Goal: Communication & Community: Participate in discussion

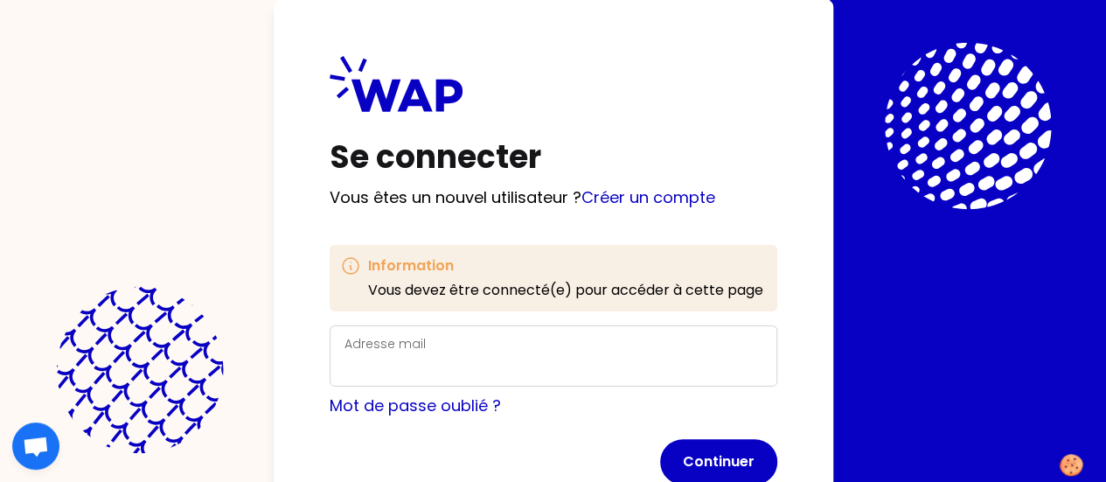
click at [345, 344] on label "Adresse mail" at bounding box center [385, 343] width 81 height 17
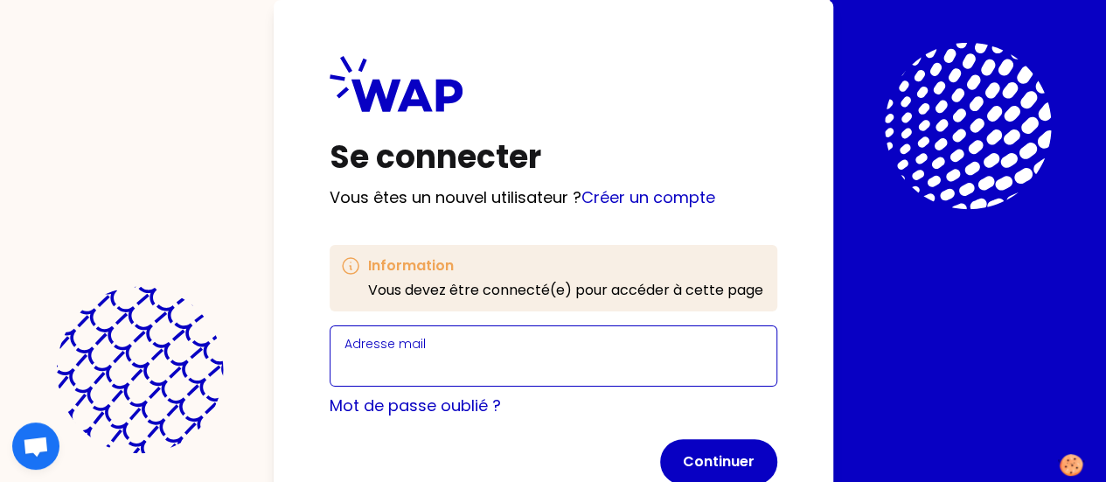
click at [345, 354] on input "Adresse mail" at bounding box center [554, 366] width 418 height 24
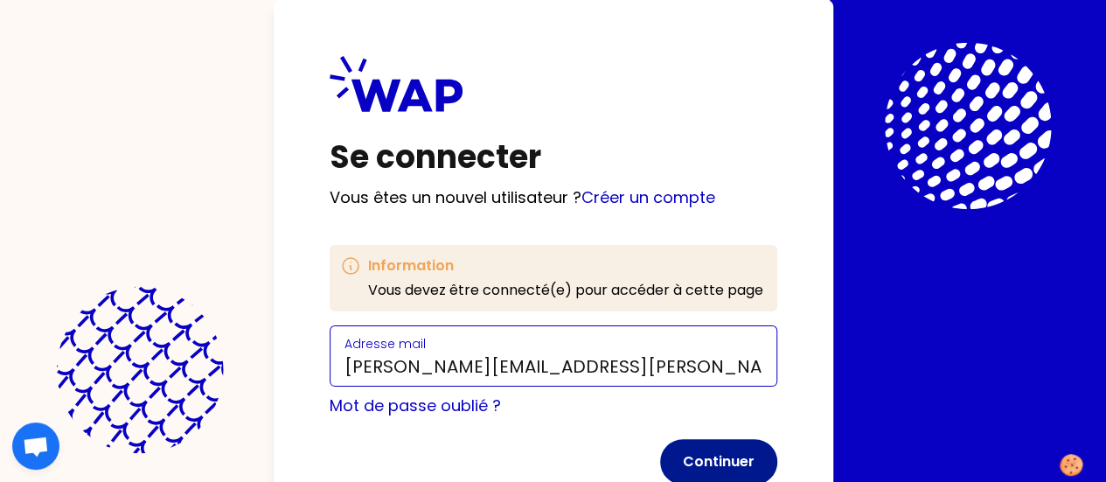
type input "[PERSON_NAME][EMAIL_ADDRESS][PERSON_NAME][DOMAIN_NAME]"
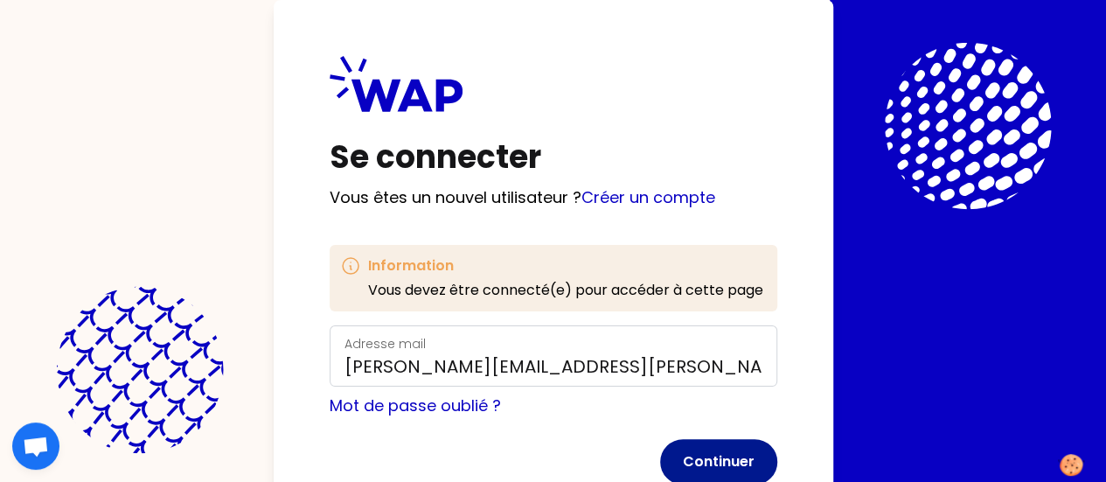
click at [660, 459] on button "Continuer" at bounding box center [718, 461] width 117 height 45
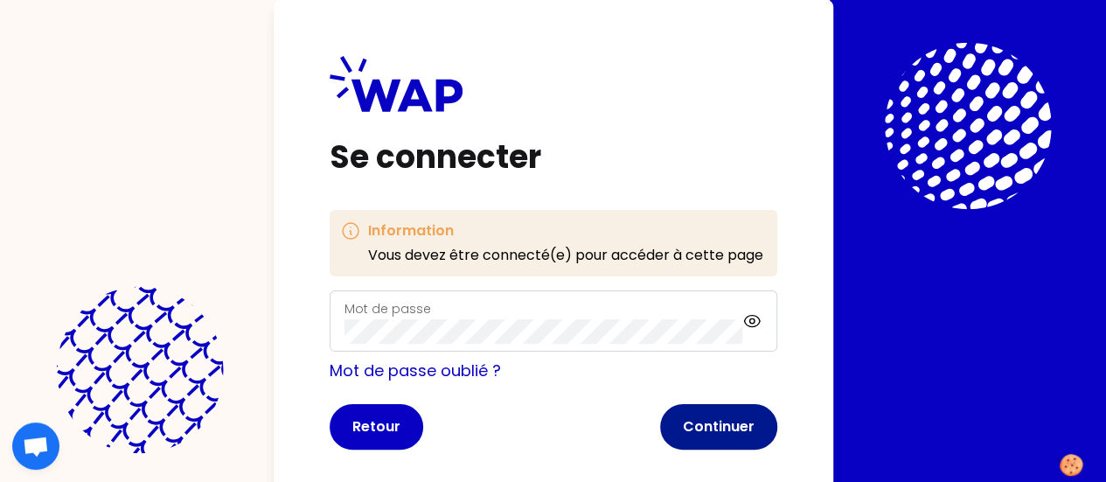
click at [660, 418] on button "Continuer" at bounding box center [718, 426] width 117 height 45
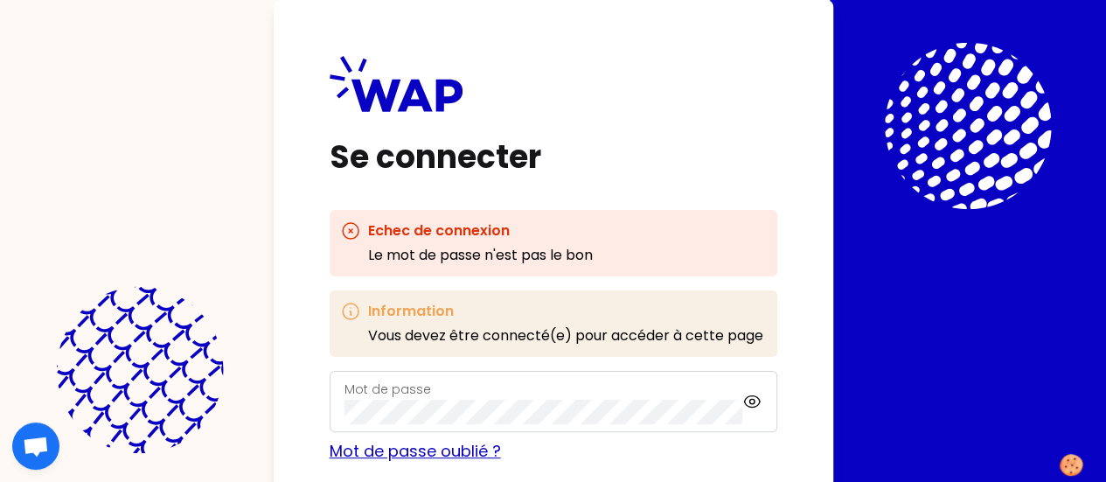
click at [330, 453] on link "Mot de passe oublié ?" at bounding box center [415, 451] width 171 height 22
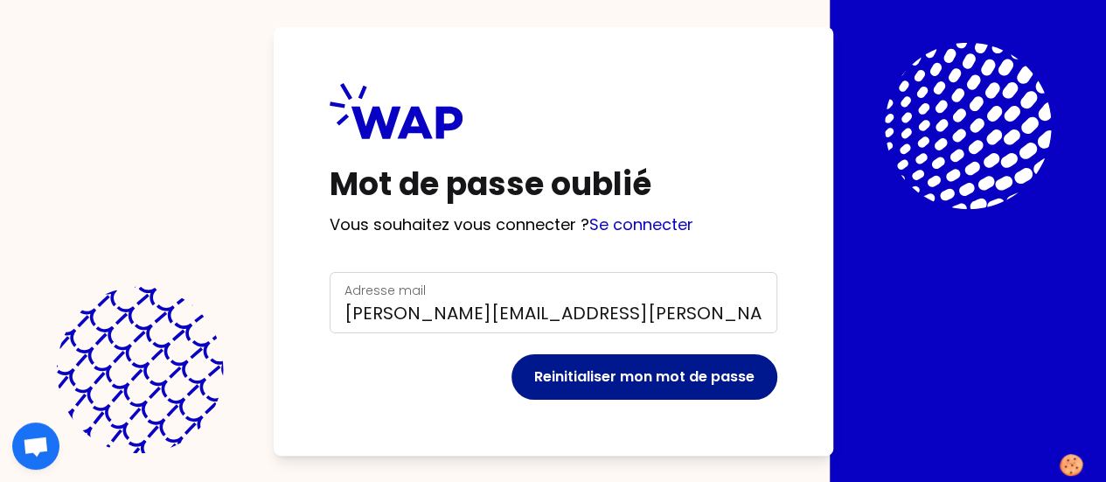
click at [512, 379] on button "Reinitialiser mon mot de passe" at bounding box center [645, 376] width 266 height 45
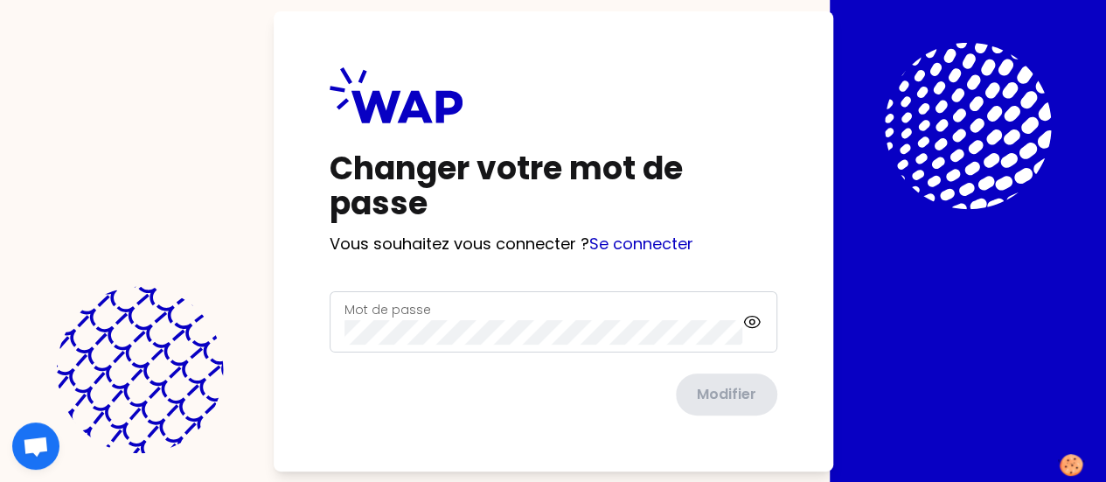
click at [345, 315] on div "Mot de passe" at bounding box center [544, 321] width 399 height 45
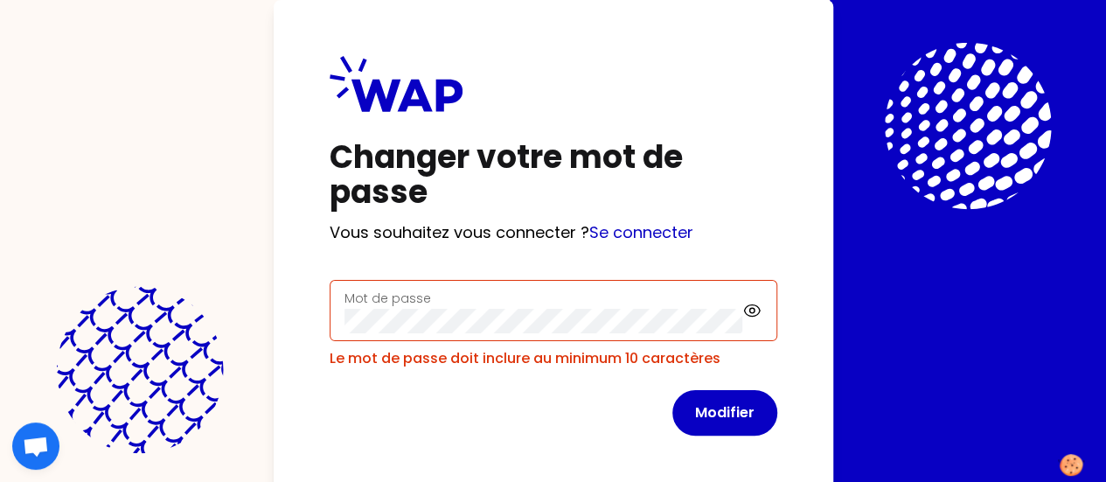
click at [515, 387] on form "Mot de passe Le mot de passe doit inclure au minimum 10 caractères Modifier" at bounding box center [554, 358] width 448 height 156
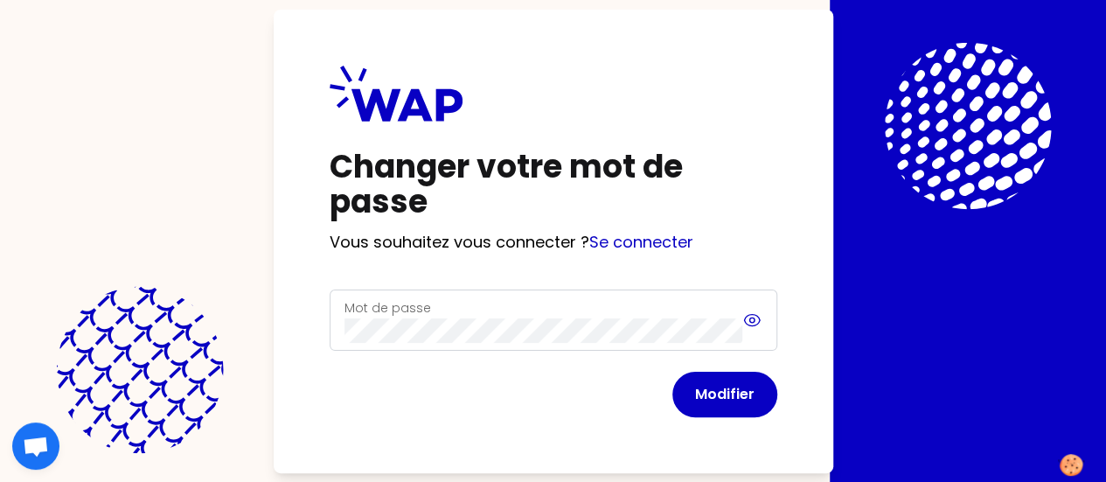
click at [745, 317] on icon at bounding box center [753, 319] width 16 height 11
click at [672, 399] on button "Modifier" at bounding box center [724, 394] width 105 height 45
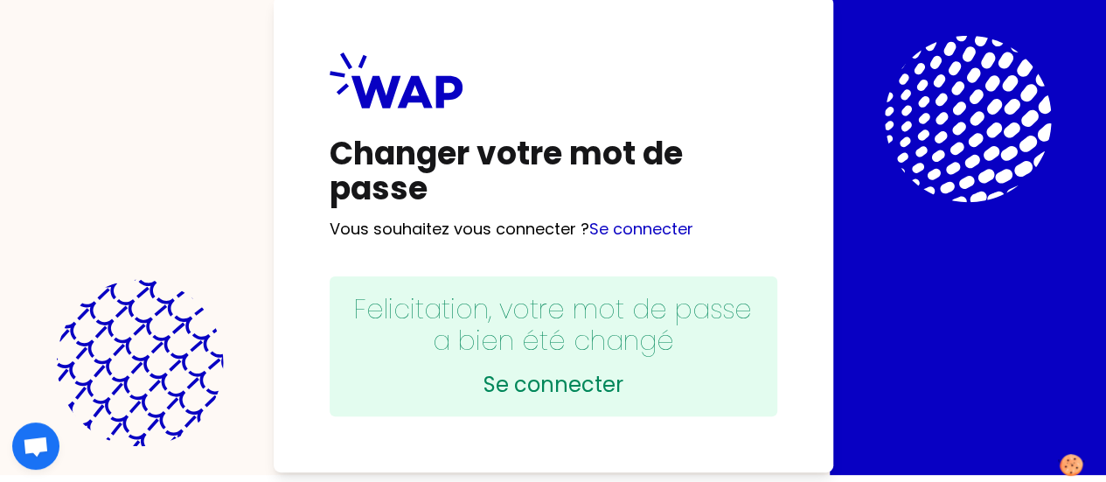
scroll to position [61, 0]
click at [366, 371] on link "Se connecter" at bounding box center [553, 385] width 413 height 28
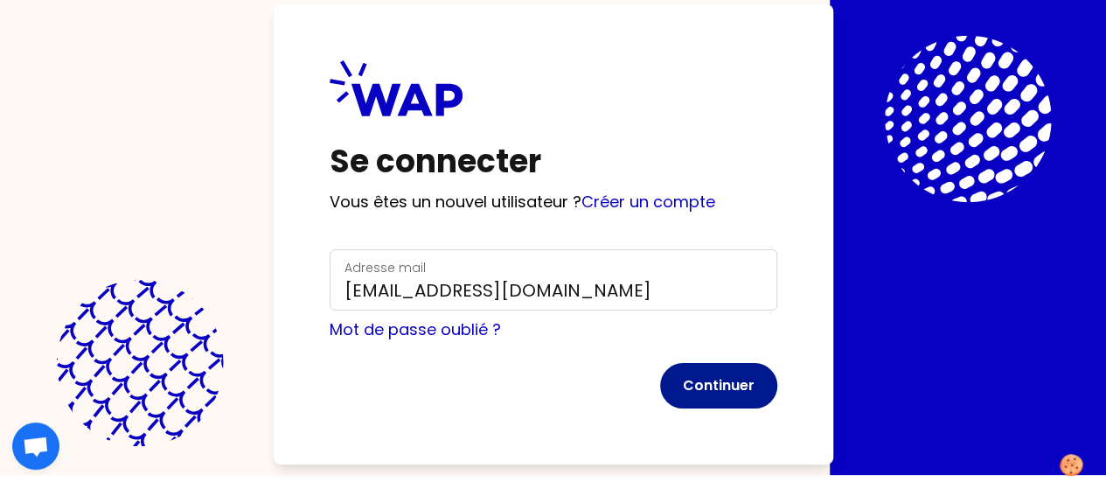
click at [660, 363] on button "Continuer" at bounding box center [718, 385] width 117 height 45
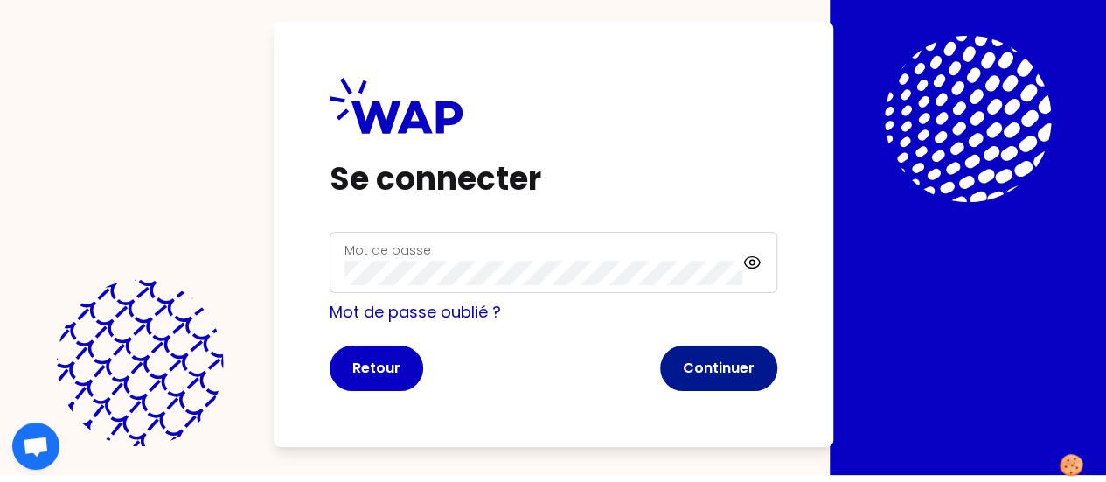
click at [660, 345] on button "Continuer" at bounding box center [718, 367] width 117 height 45
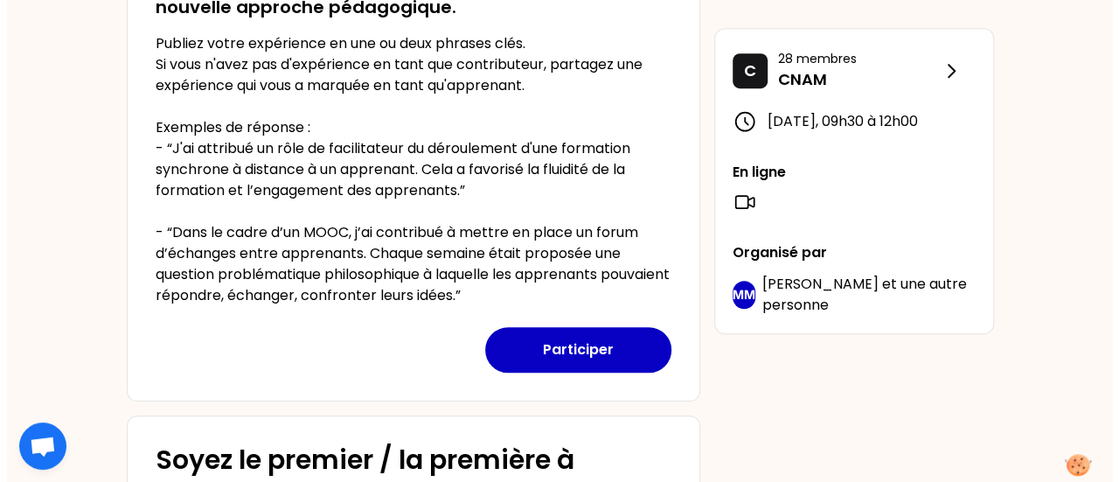
scroll to position [612, 0]
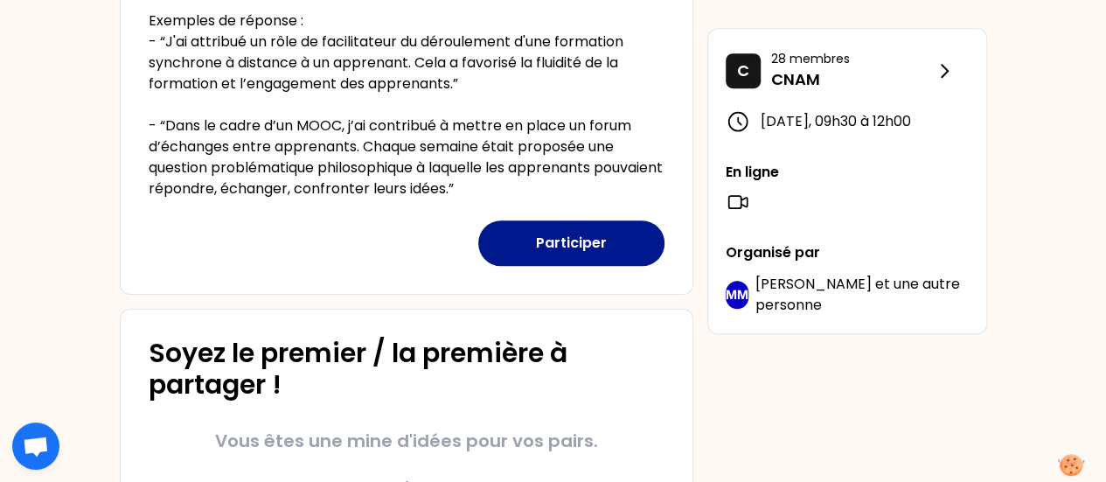
click at [561, 241] on button "Participer" at bounding box center [571, 242] width 186 height 45
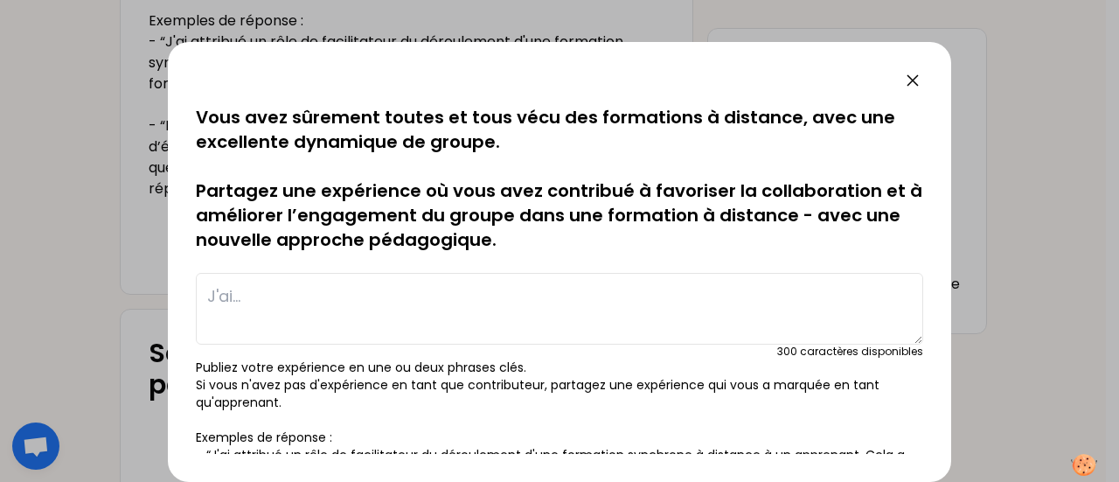
click at [280, 300] on textarea at bounding box center [560, 309] width 728 height 72
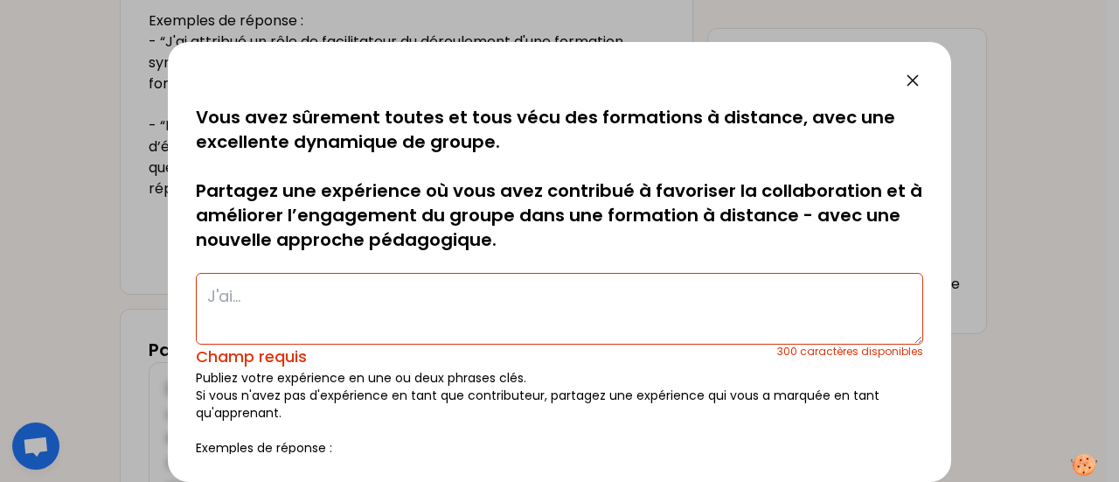
click at [300, 304] on textarea at bounding box center [560, 309] width 728 height 72
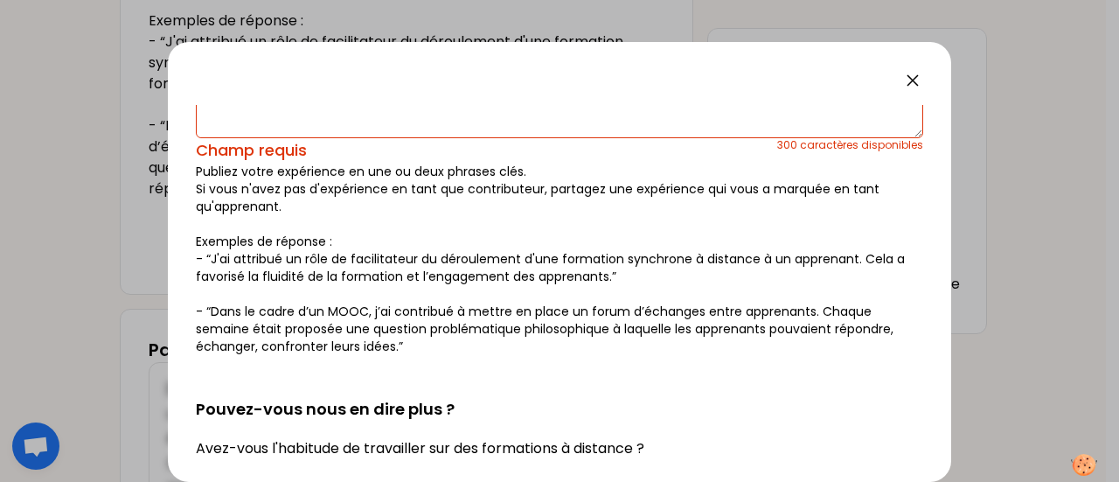
scroll to position [0, 0]
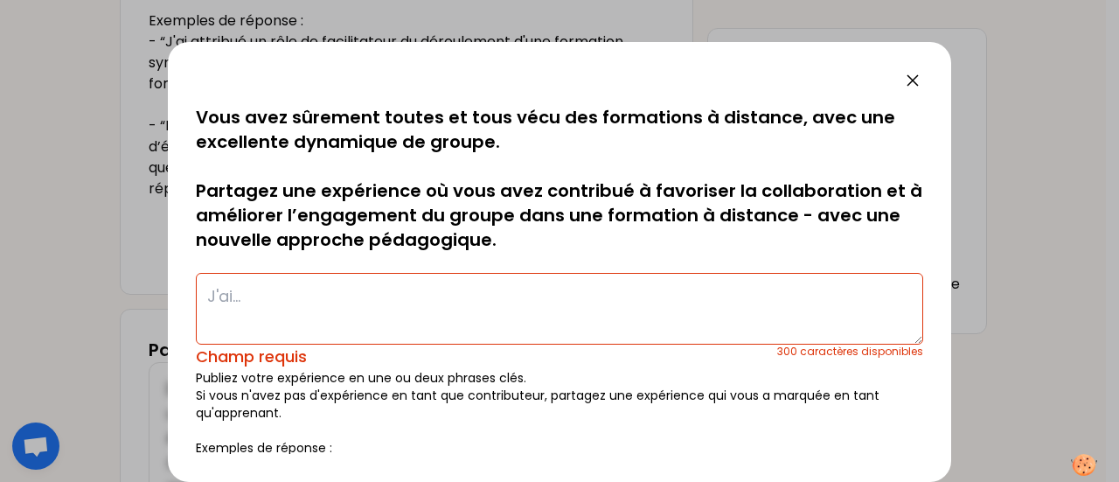
click at [272, 289] on textarea at bounding box center [560, 309] width 728 height 72
type textarea "j"
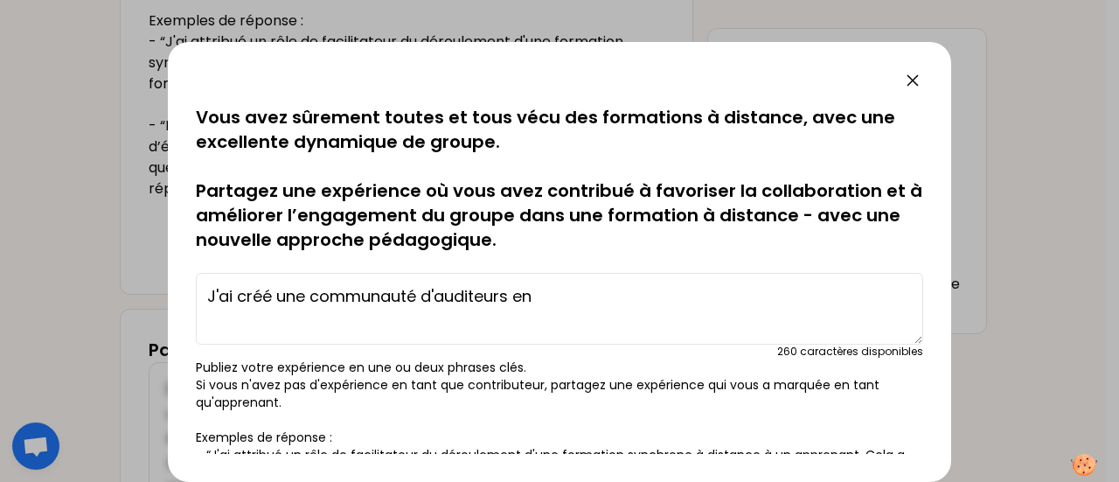
click at [269, 297] on textarea "J'ai créé une communauté d'auditeurs en" at bounding box center [560, 309] width 728 height 72
click at [547, 302] on textarea "J'ai créé une communauté d'auditeurs en" at bounding box center [560, 309] width 728 height 72
drag, startPoint x: 274, startPoint y: 295, endPoint x: 235, endPoint y: 303, distance: 39.3
click at [235, 303] on textarea "J'ai créé une communauté d'auditeurs en premier cycle en informatique. J'ai" at bounding box center [560, 309] width 728 height 72
click at [287, 295] on textarea "J'ai créé une communauté d'auditeurs en premier cycle en informatique. J'ai" at bounding box center [560, 309] width 728 height 72
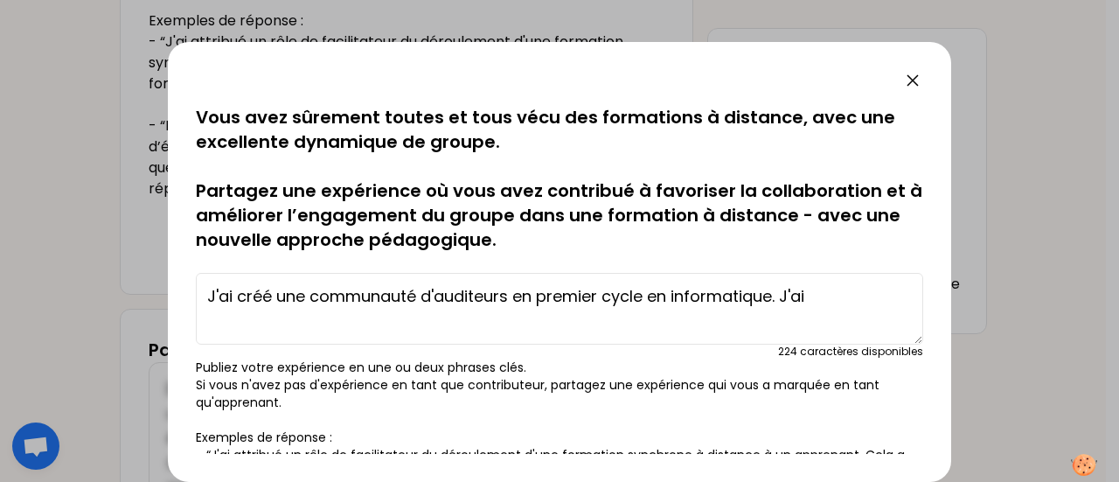
click at [823, 296] on textarea "J'ai créé une communauté d'auditeurs en premier cycle en informatique. J'ai" at bounding box center [560, 309] width 728 height 72
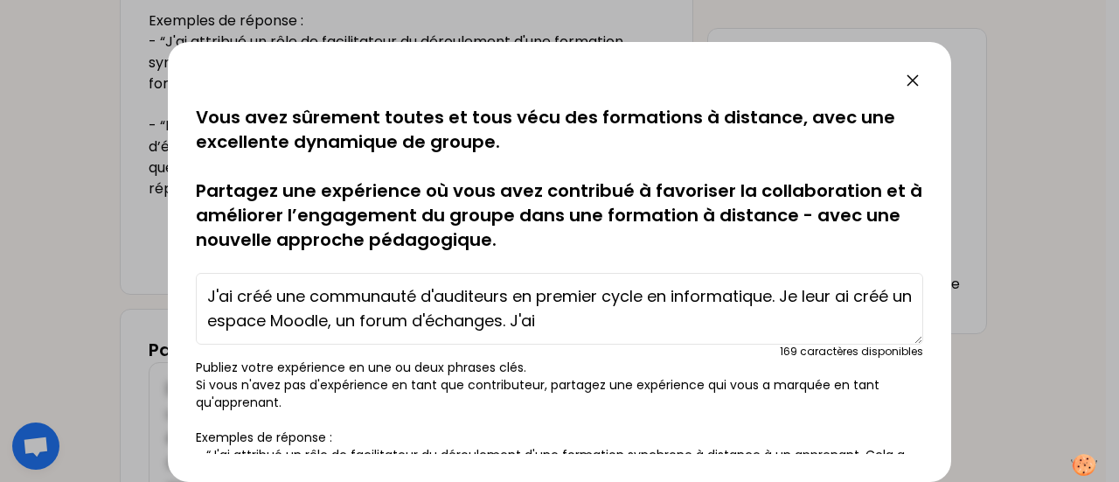
drag, startPoint x: 669, startPoint y: 298, endPoint x: 649, endPoint y: 300, distance: 20.2
click at [649, 300] on textarea "J'ai créé une communauté d'auditeurs en premier cycle en informatique. Je leur …" at bounding box center [560, 309] width 728 height 72
click at [591, 314] on textarea "J'ai créé une communauté d'auditeurs en premier cycle d'informatique. Je leur a…" at bounding box center [560, 309] width 728 height 72
click at [567, 300] on textarea "J'ai créé une communauté d'auditeurs en premier cycle d'informatique. Je leur a…" at bounding box center [560, 309] width 728 height 72
drag, startPoint x: 565, startPoint y: 323, endPoint x: 544, endPoint y: 319, distance: 21.3
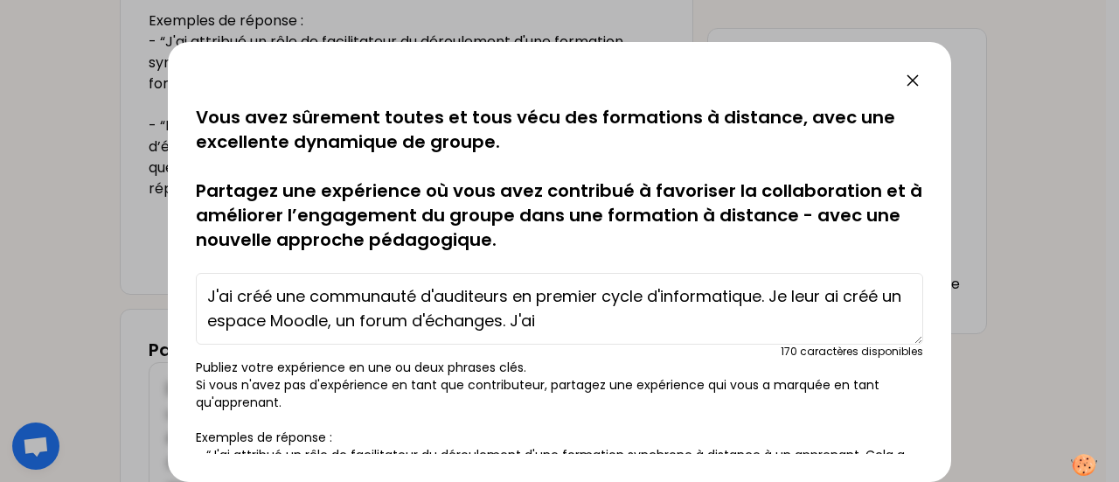
click at [544, 319] on textarea "J'ai créé une communauté d'auditeurs en premier cycle d'informatique. Je leur a…" at bounding box center [560, 309] width 728 height 72
click at [568, 320] on textarea "J'ai créé une communauté d'auditeurs en premier cycle d'informatique. Je leur a…" at bounding box center [560, 309] width 728 height 72
click at [357, 323] on textarea "J'ai créé une communauté d'auditeurs en premier cycle d'informatique. Je leur a…" at bounding box center [560, 309] width 728 height 72
click at [581, 318] on textarea "J'ai créé une communauté d'auditeurs en premier cycle d'informatique. Je leur a…" at bounding box center [560, 309] width 728 height 72
drag, startPoint x: 562, startPoint y: 322, endPoint x: 447, endPoint y: 326, distance: 115.5
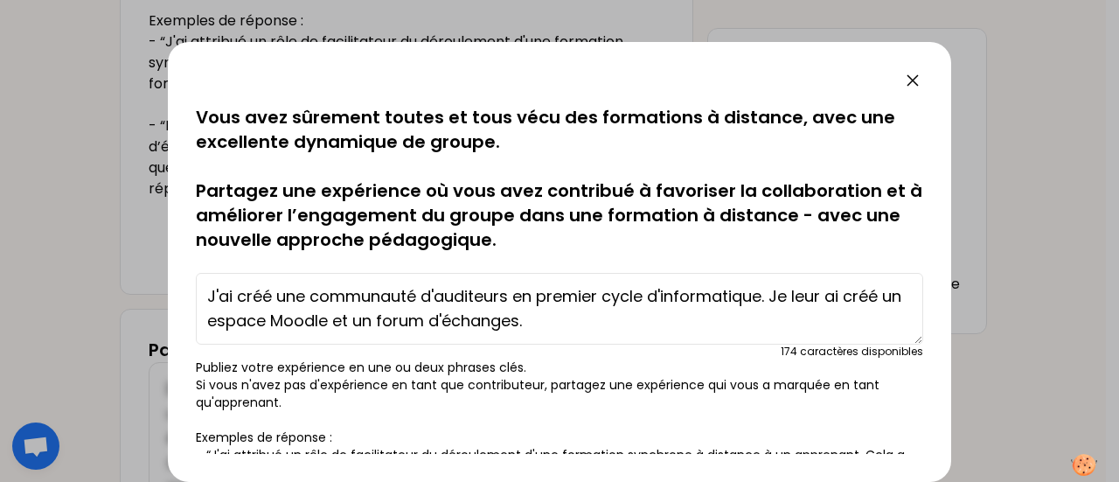
click at [447, 326] on textarea "J'ai créé une communauté d'auditeurs en premier cycle d'informatique. Je leur a…" at bounding box center [560, 309] width 728 height 72
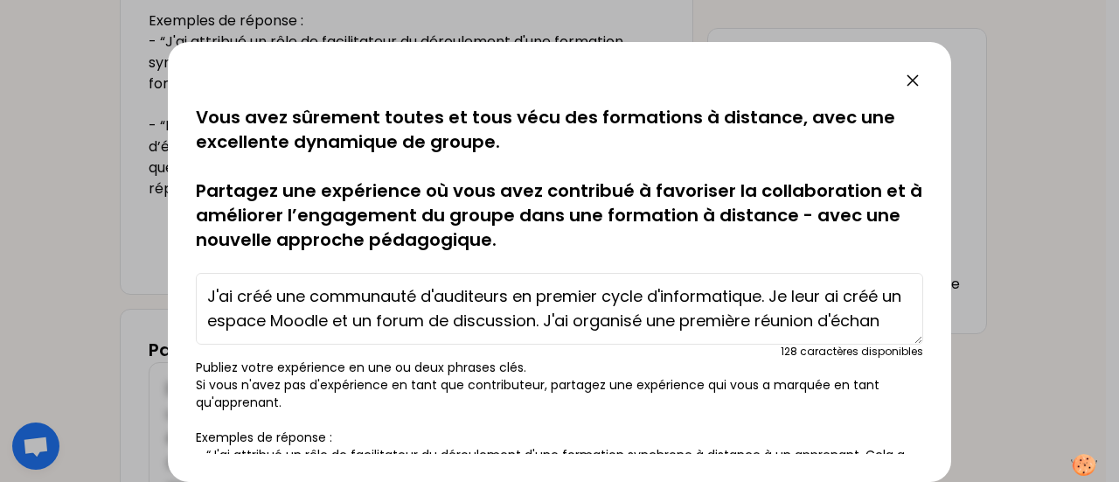
scroll to position [12, 0]
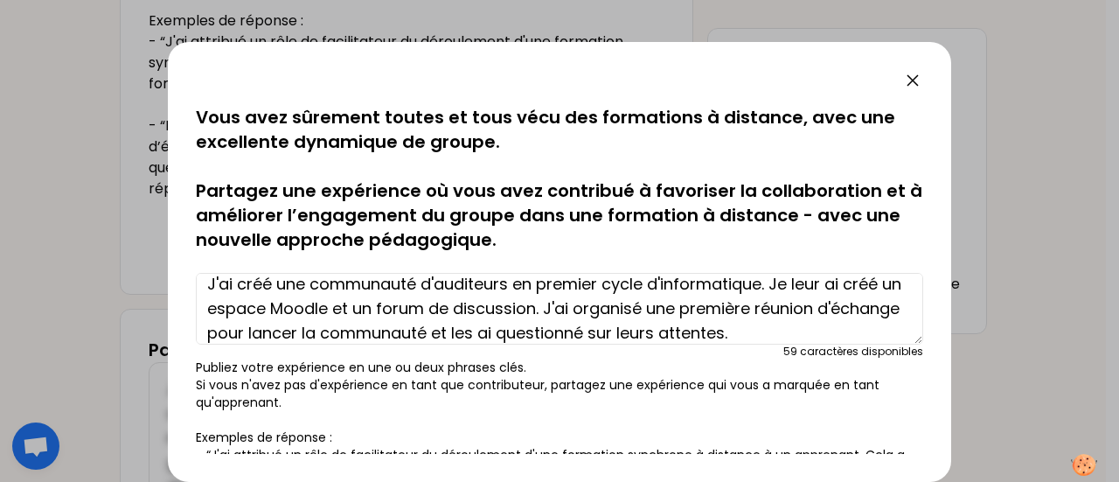
click at [582, 331] on textarea "J'ai créé une communauté d'auditeurs en premier cycle d'informatique. Je leur a…" at bounding box center [560, 309] width 728 height 72
click at [829, 331] on textarea "J'ai créé une communauté d'auditeurs en premier cycle d'informatique. Je leur a…" at bounding box center [560, 309] width 728 height 72
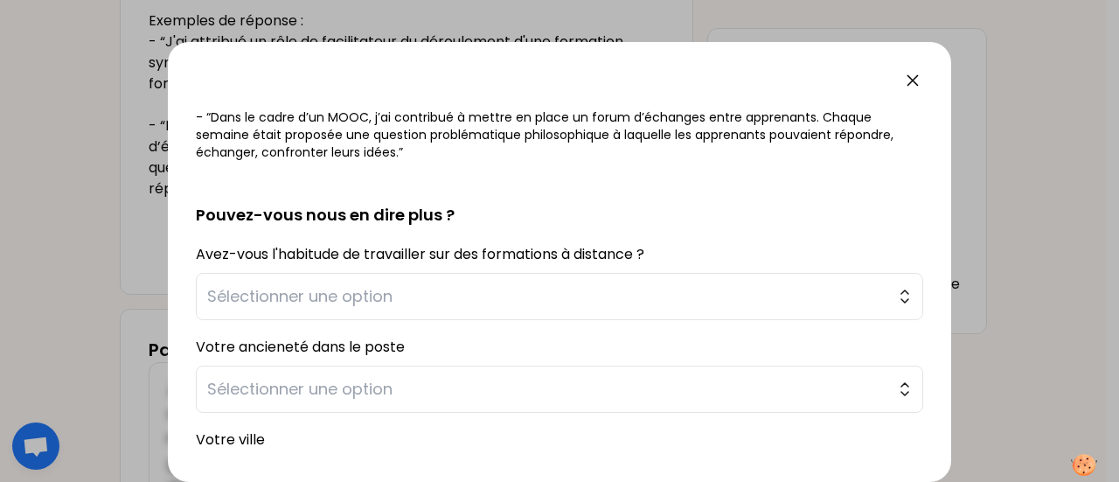
scroll to position [467, 0]
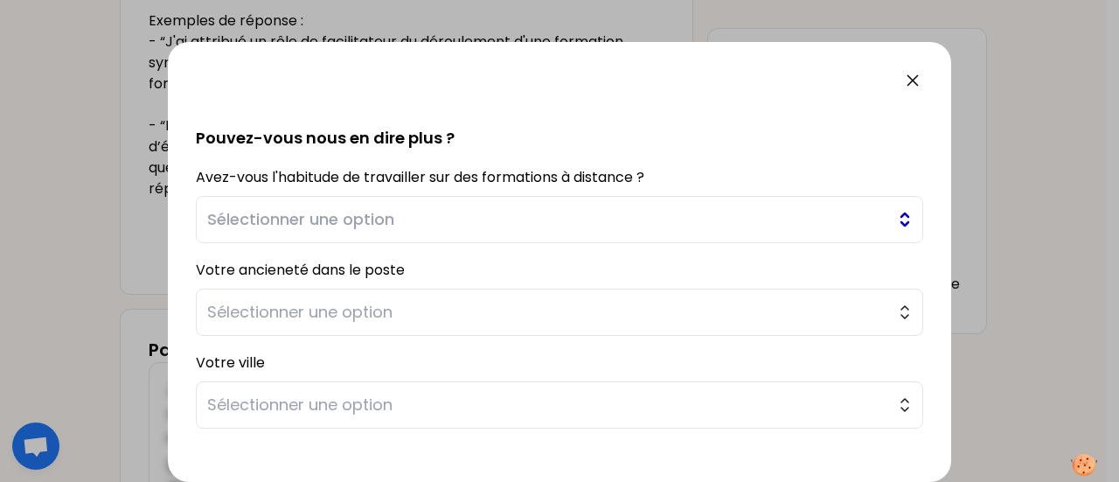
type textarea "J'ai créé une communauté d'auditeurs en premier cycle d'informatique. Je leur a…"
click at [413, 207] on span "Sélectionner une option" at bounding box center [547, 219] width 680 height 24
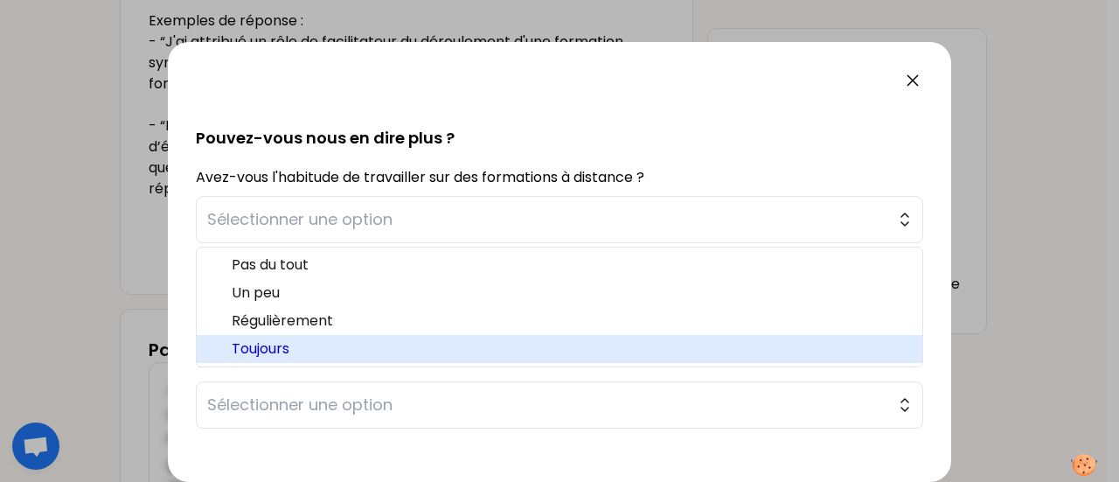
click at [313, 338] on span "Toujours" at bounding box center [570, 348] width 677 height 21
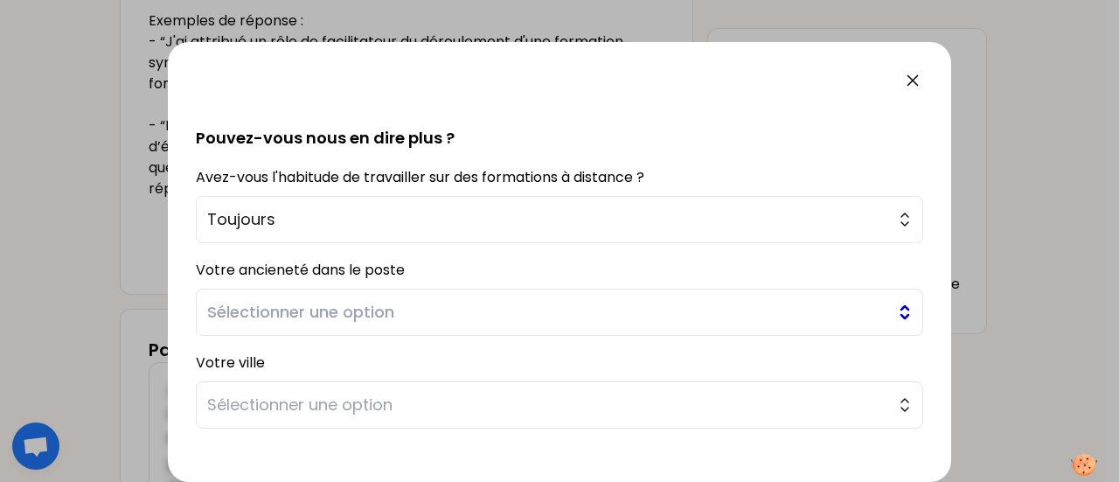
click at [381, 306] on span "Sélectionner une option" at bounding box center [547, 312] width 680 height 24
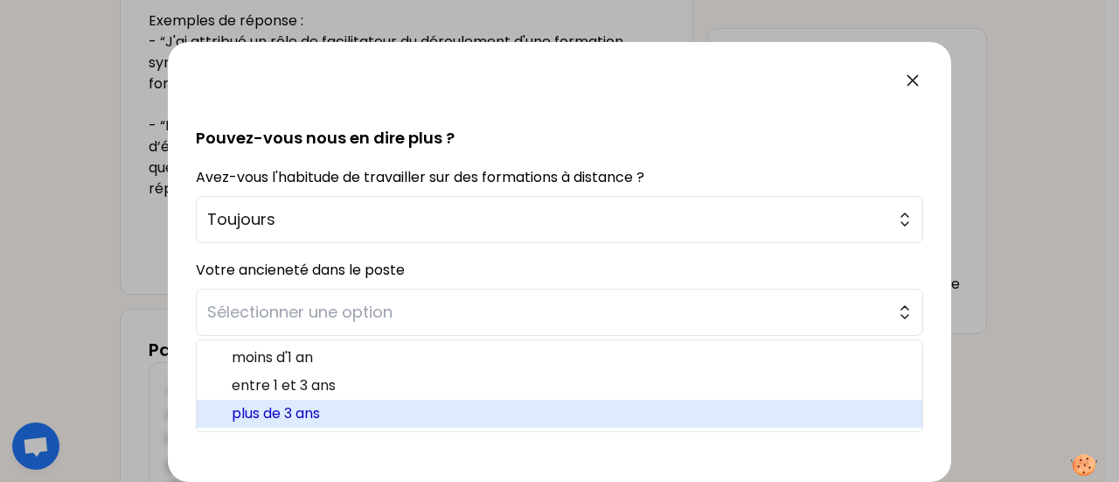
click at [321, 407] on span "plus de 3 ans" at bounding box center [570, 413] width 677 height 21
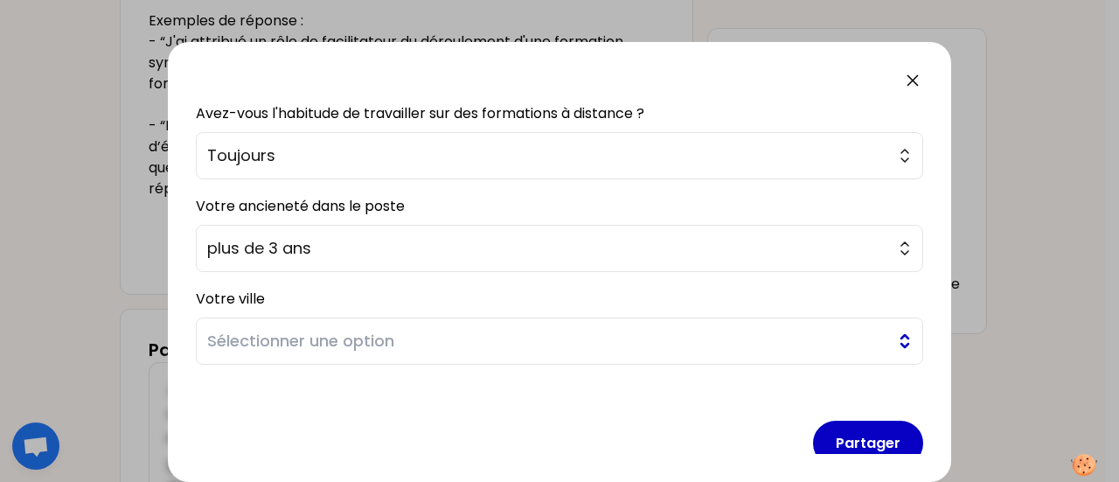
scroll to position [554, 0]
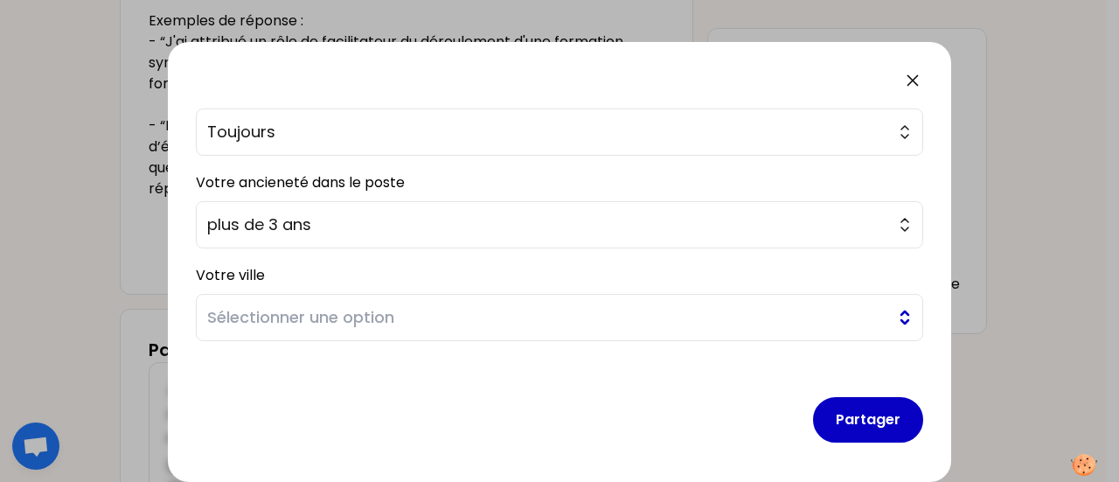
click at [888, 318] on button "Sélectionner une option" at bounding box center [560, 317] width 728 height 47
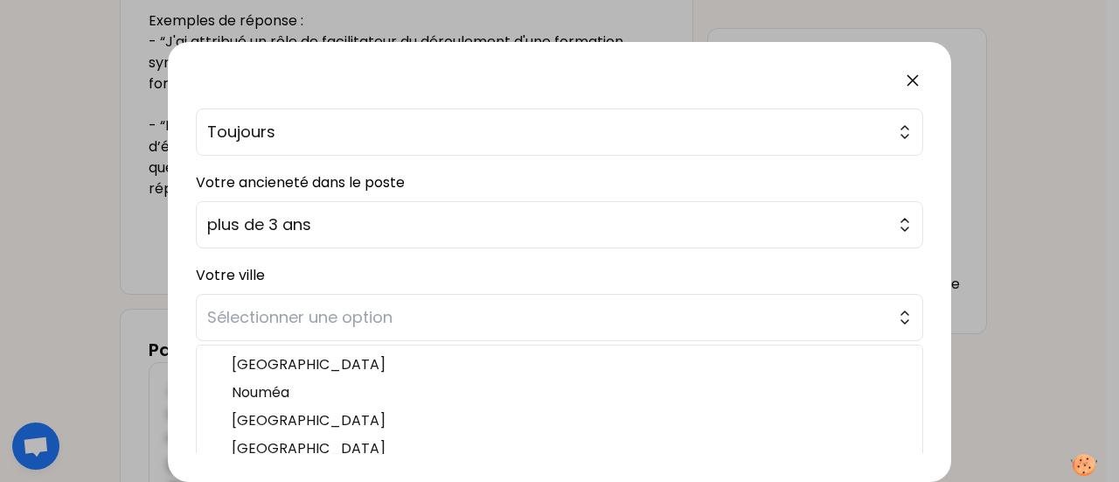
scroll to position [262, 0]
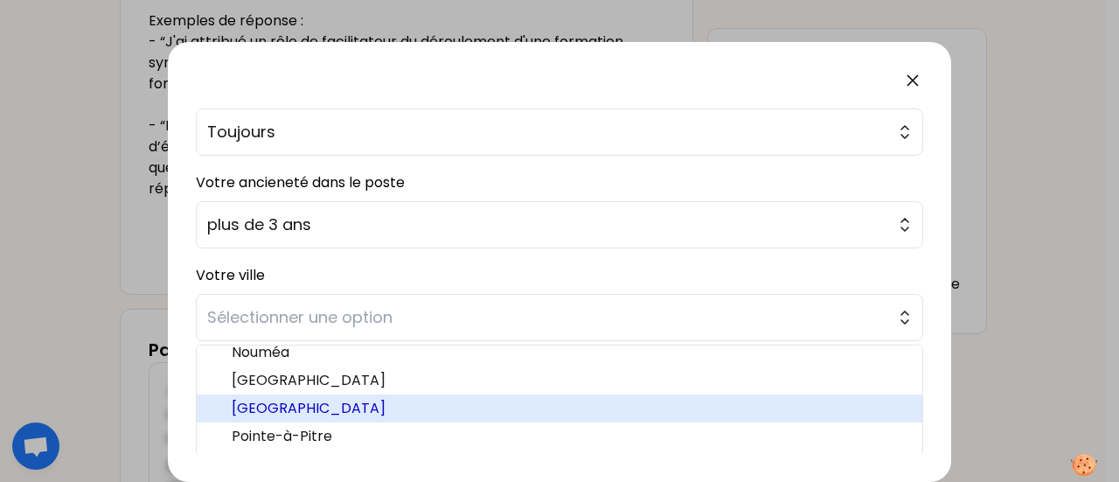
click at [322, 407] on span "Paris" at bounding box center [570, 408] width 677 height 21
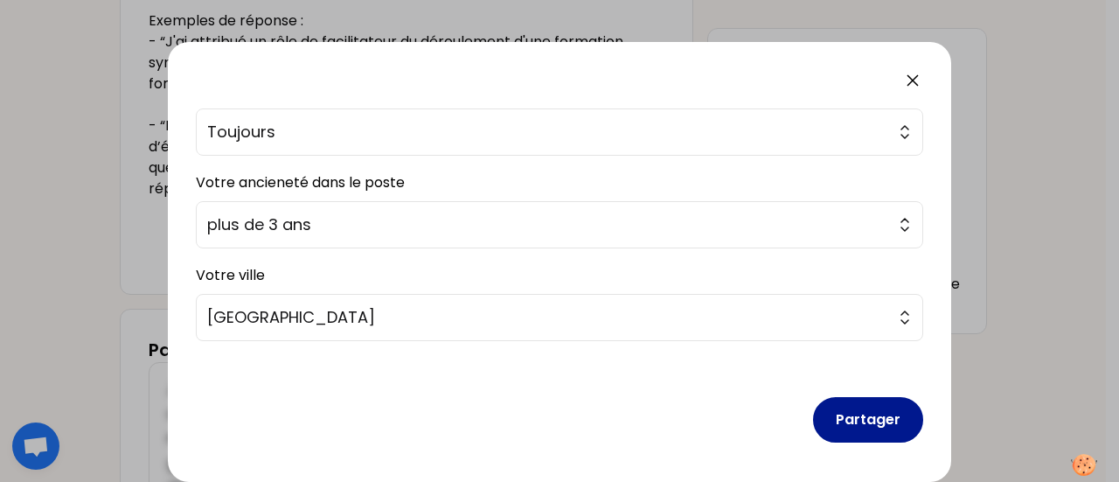
click at [847, 426] on button "Partager" at bounding box center [868, 419] width 110 height 45
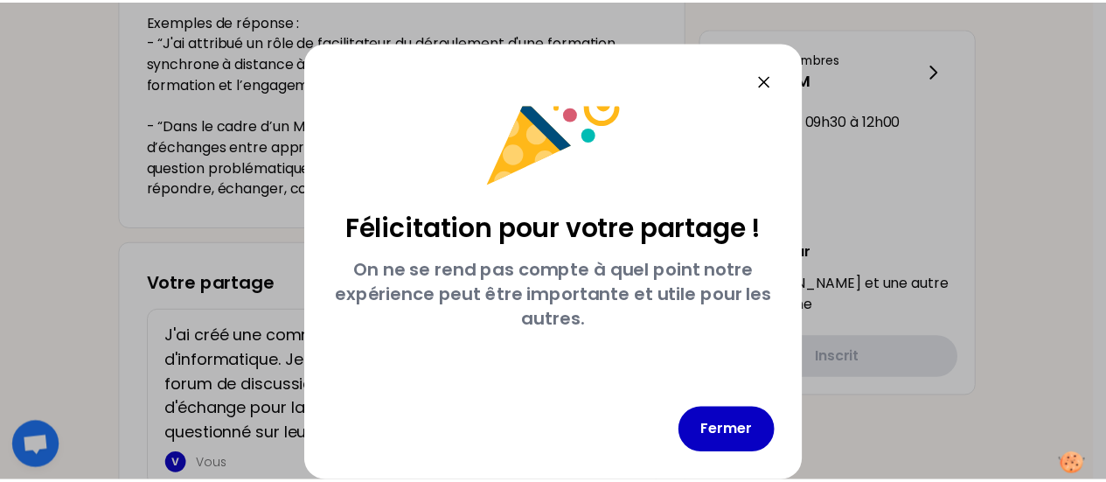
scroll to position [59, 0]
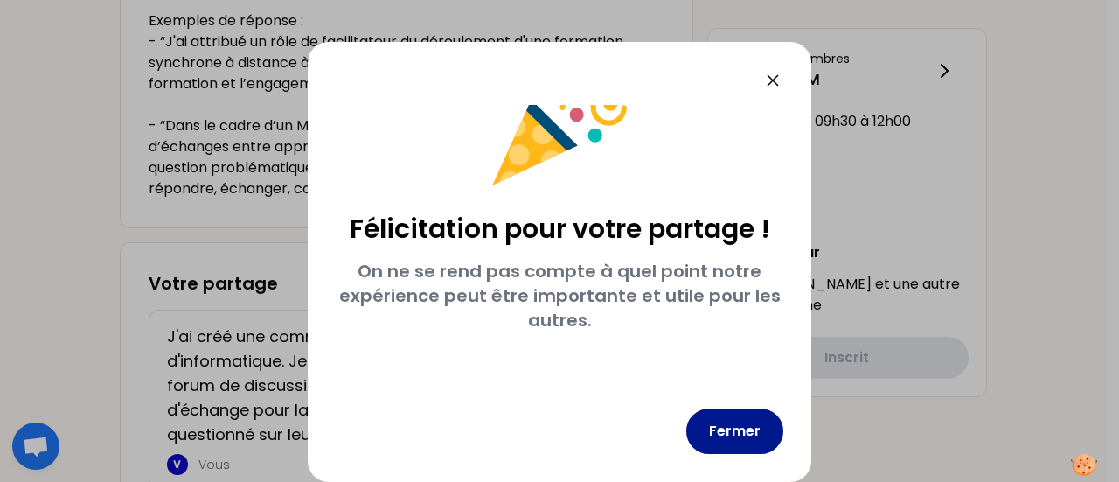
click at [717, 438] on button "Fermer" at bounding box center [734, 430] width 97 height 45
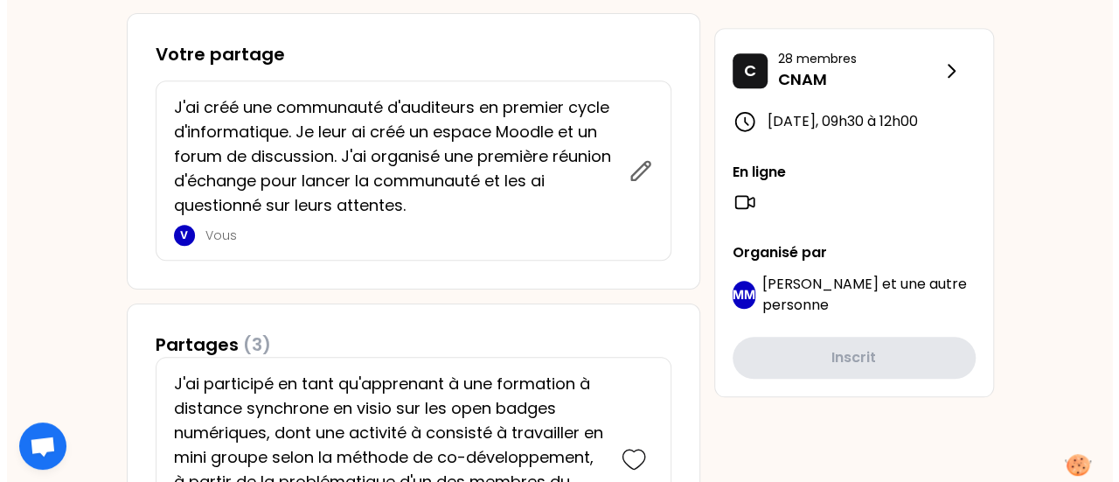
scroll to position [874, 0]
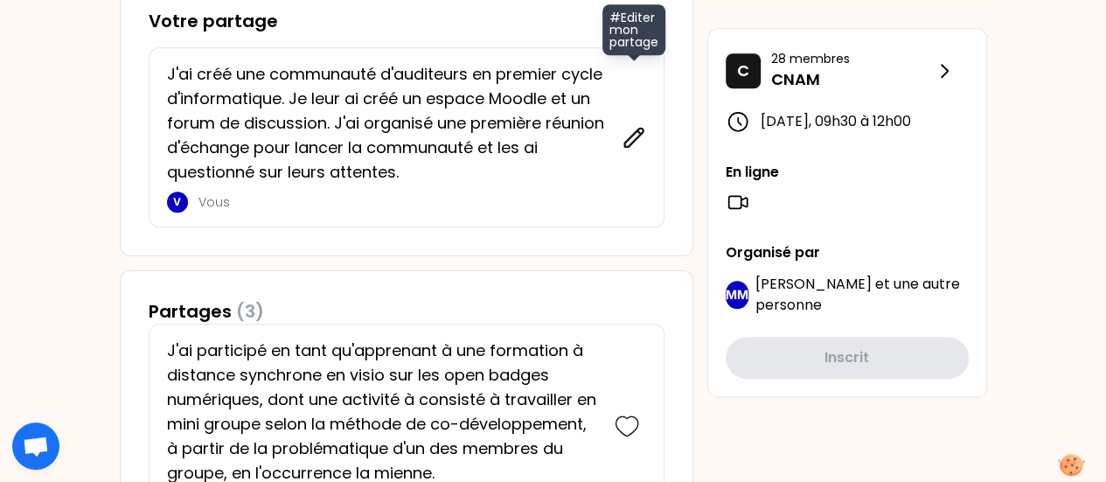
click at [628, 138] on icon at bounding box center [633, 137] width 18 height 18
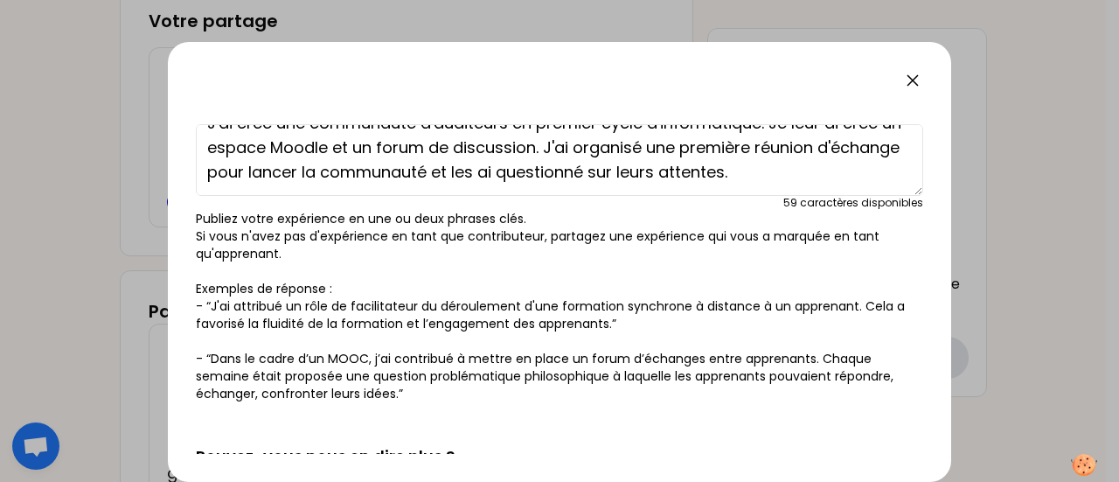
scroll to position [175, 0]
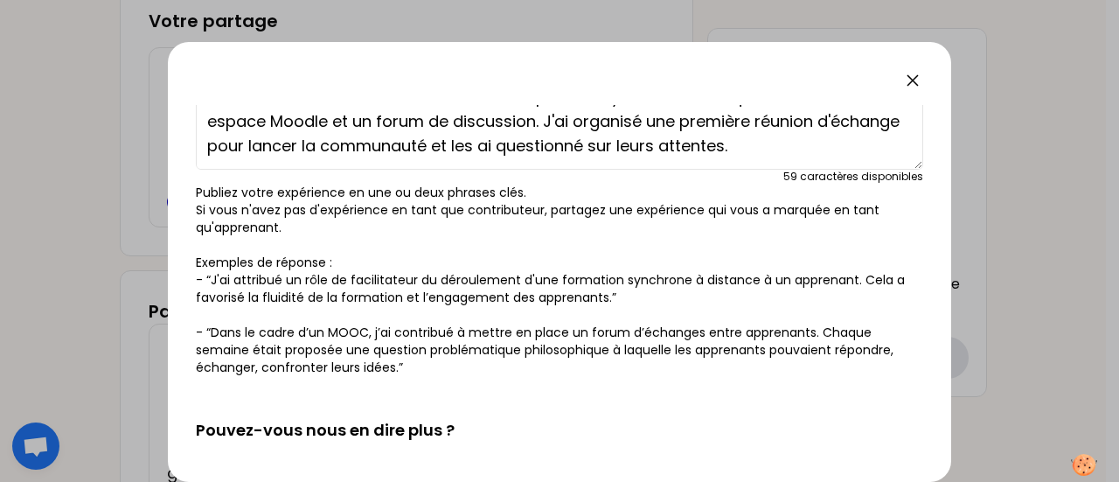
click at [672, 149] on textarea "J'ai créé une communauté d'auditeurs en premier cycle d'informatique. Je leur a…" at bounding box center [560, 134] width 728 height 72
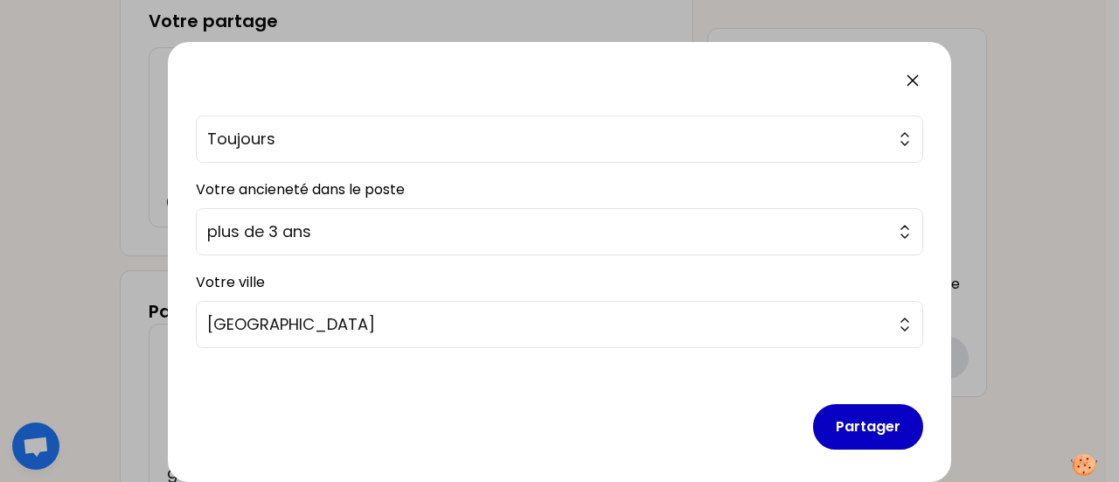
scroll to position [554, 0]
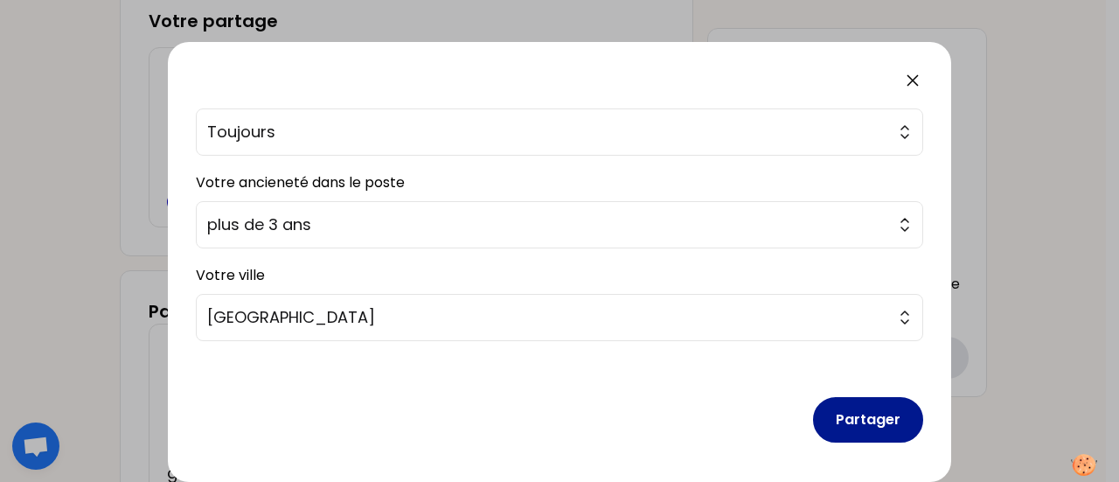
type textarea "J'ai créé une communauté d'auditeurs en premier cycle d'informatique. Je leur a…"
click at [857, 426] on button "Partager" at bounding box center [868, 419] width 110 height 45
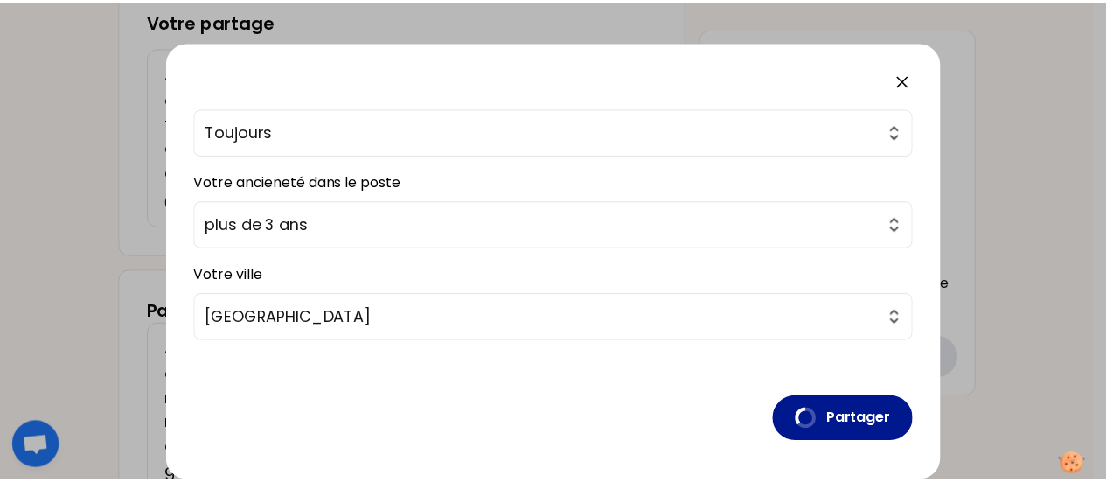
scroll to position [59, 0]
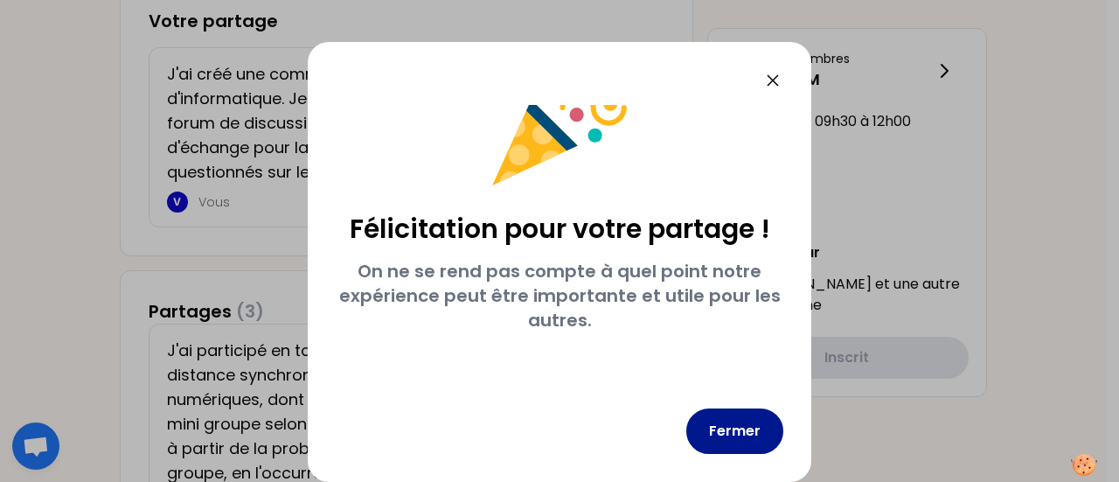
click at [749, 428] on button "Fermer" at bounding box center [734, 430] width 97 height 45
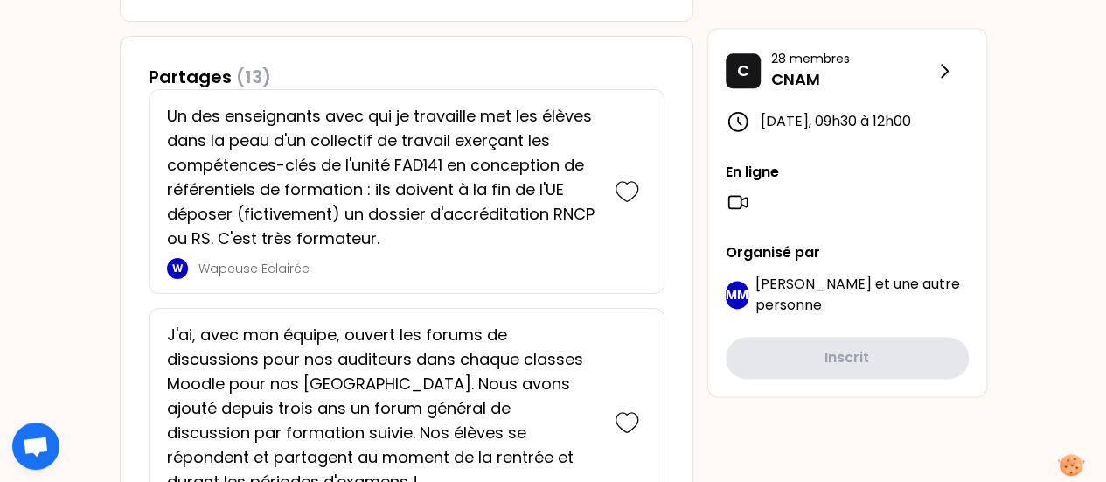
scroll to position [1134, 0]
